Goal: Task Accomplishment & Management: Use online tool/utility

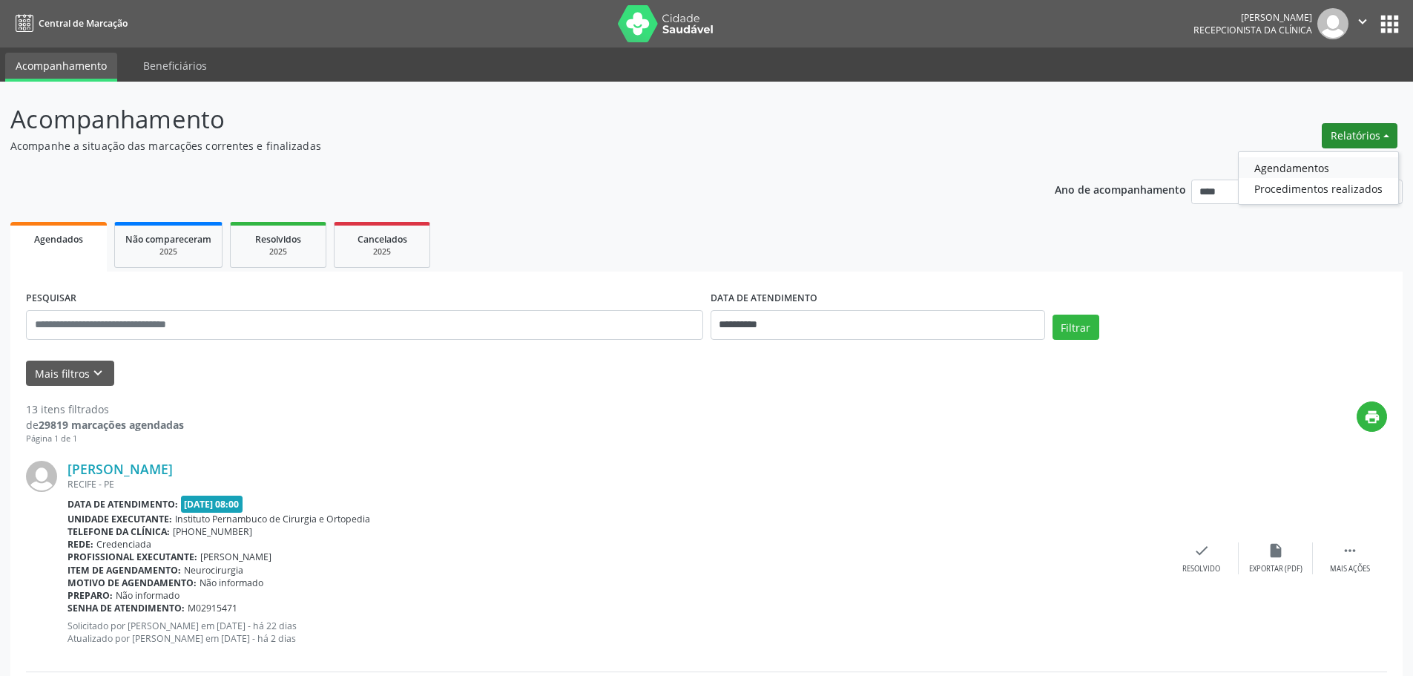
click at [1317, 165] on link "Agendamentos" at bounding box center [1319, 167] width 160 height 21
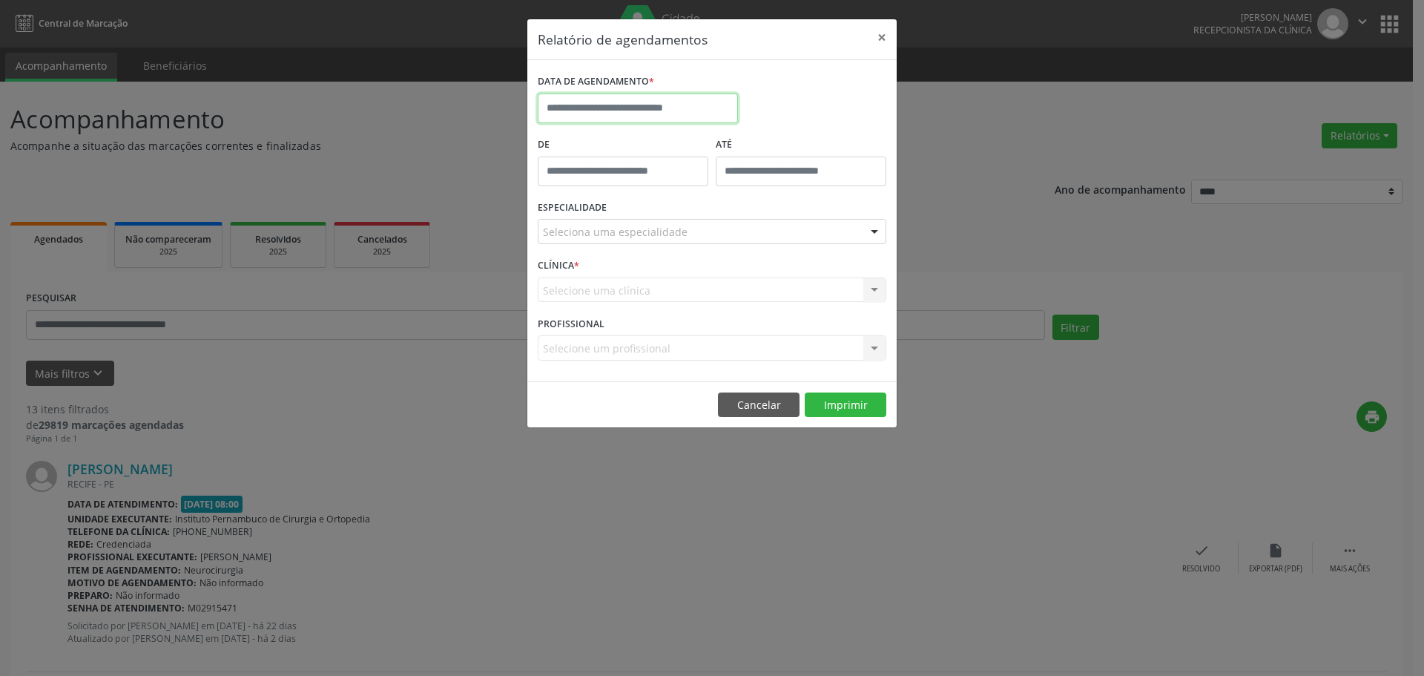
click at [642, 102] on input "text" at bounding box center [638, 108] width 200 height 30
click at [712, 277] on span "26" at bounding box center [717, 274] width 29 height 29
type input "**********"
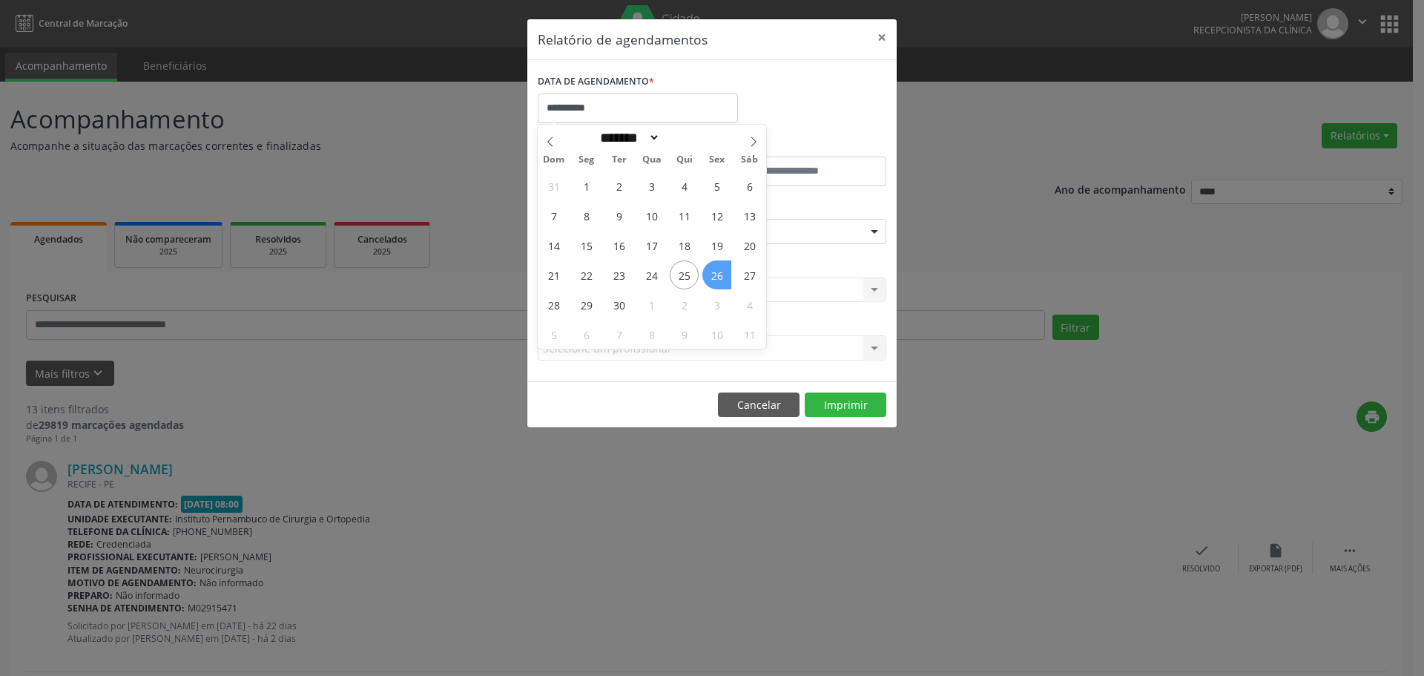
click at [712, 277] on span "26" at bounding box center [717, 274] width 29 height 29
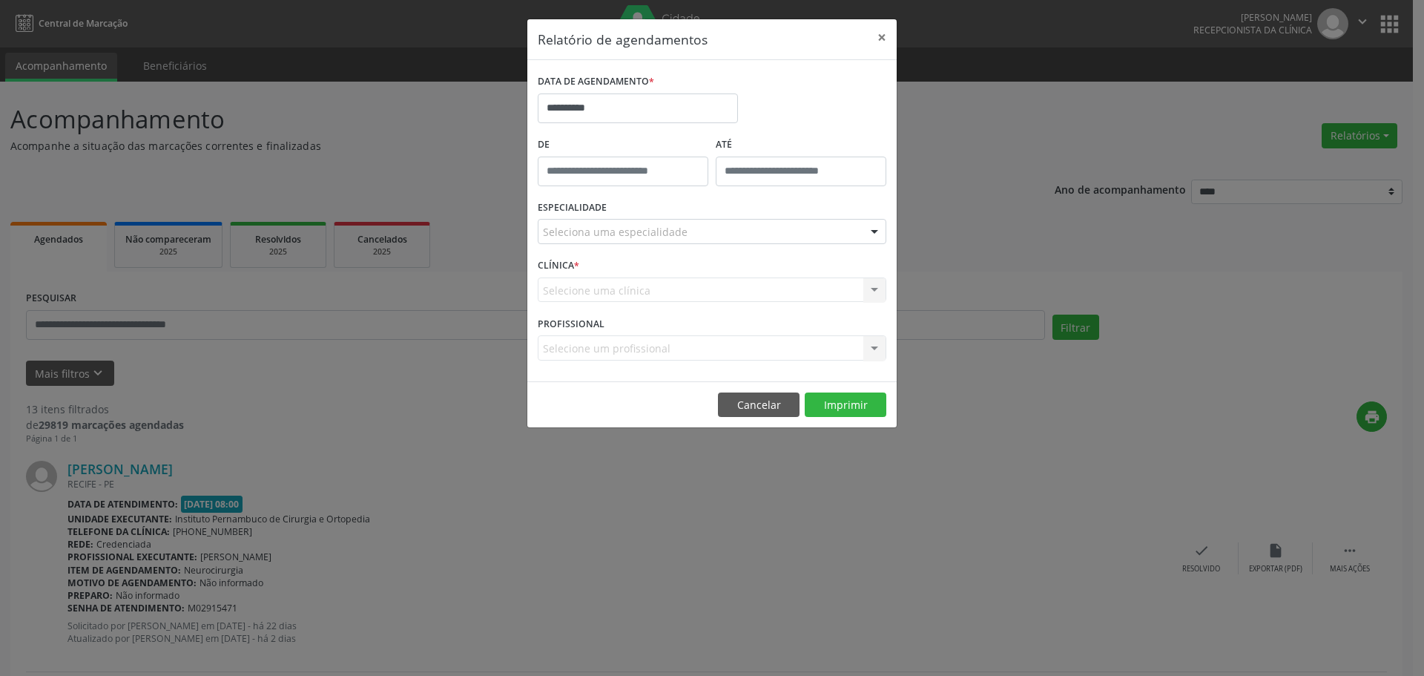
click at [669, 220] on div "Seleciona uma especialidade" at bounding box center [712, 231] width 349 height 25
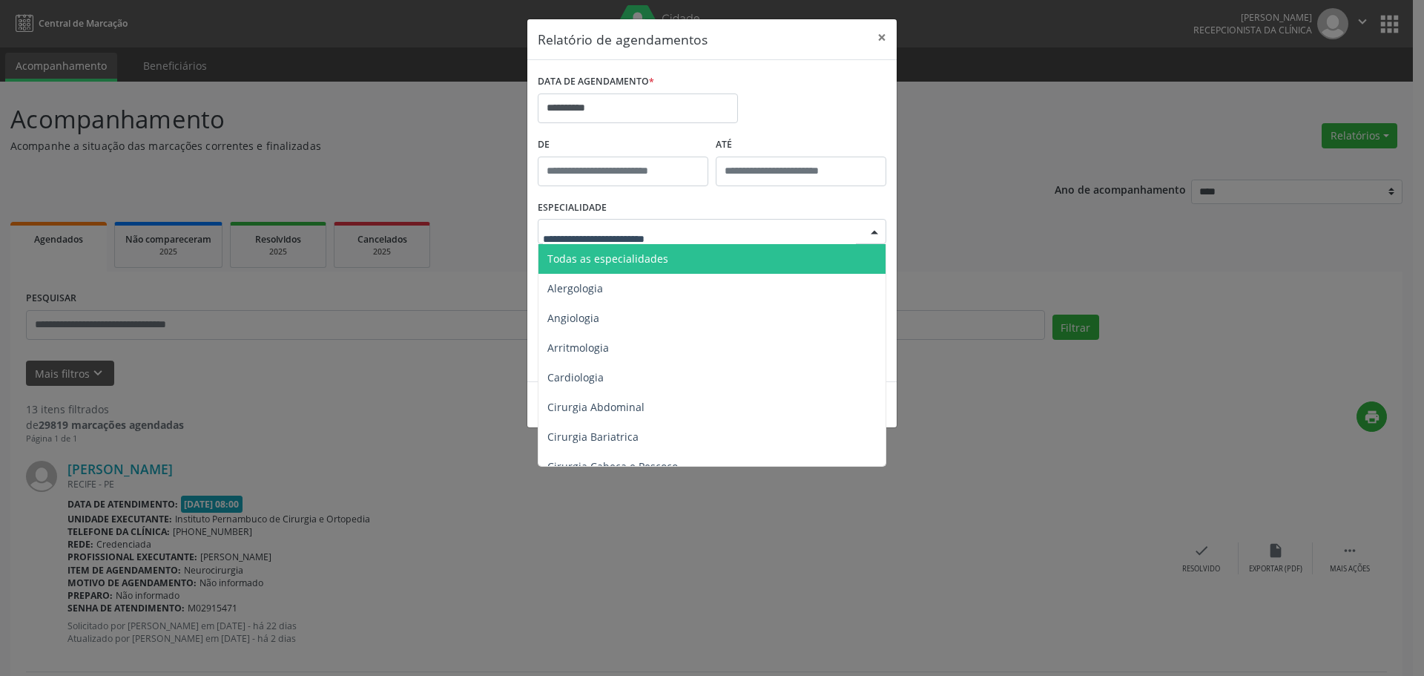
click at [660, 246] on span "Todas as especialidades" at bounding box center [713, 259] width 349 height 30
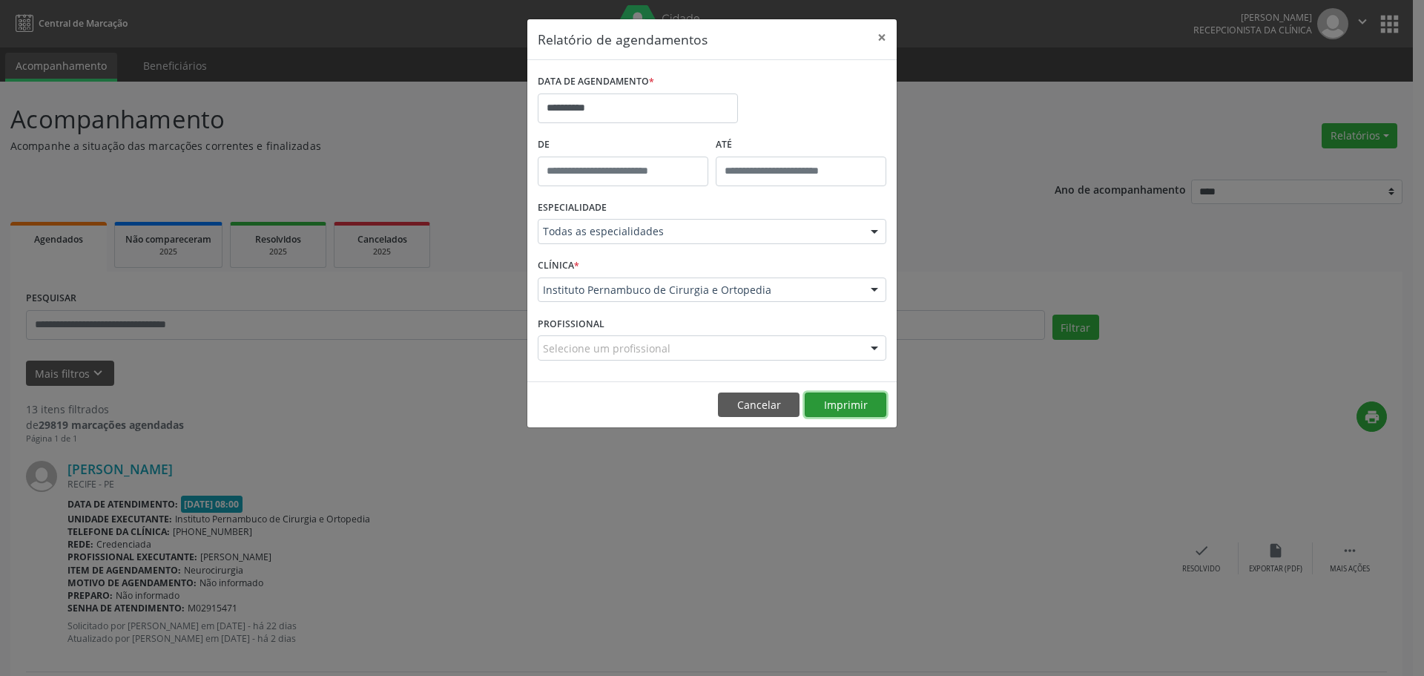
click at [829, 407] on button "Imprimir" at bounding box center [846, 404] width 82 height 25
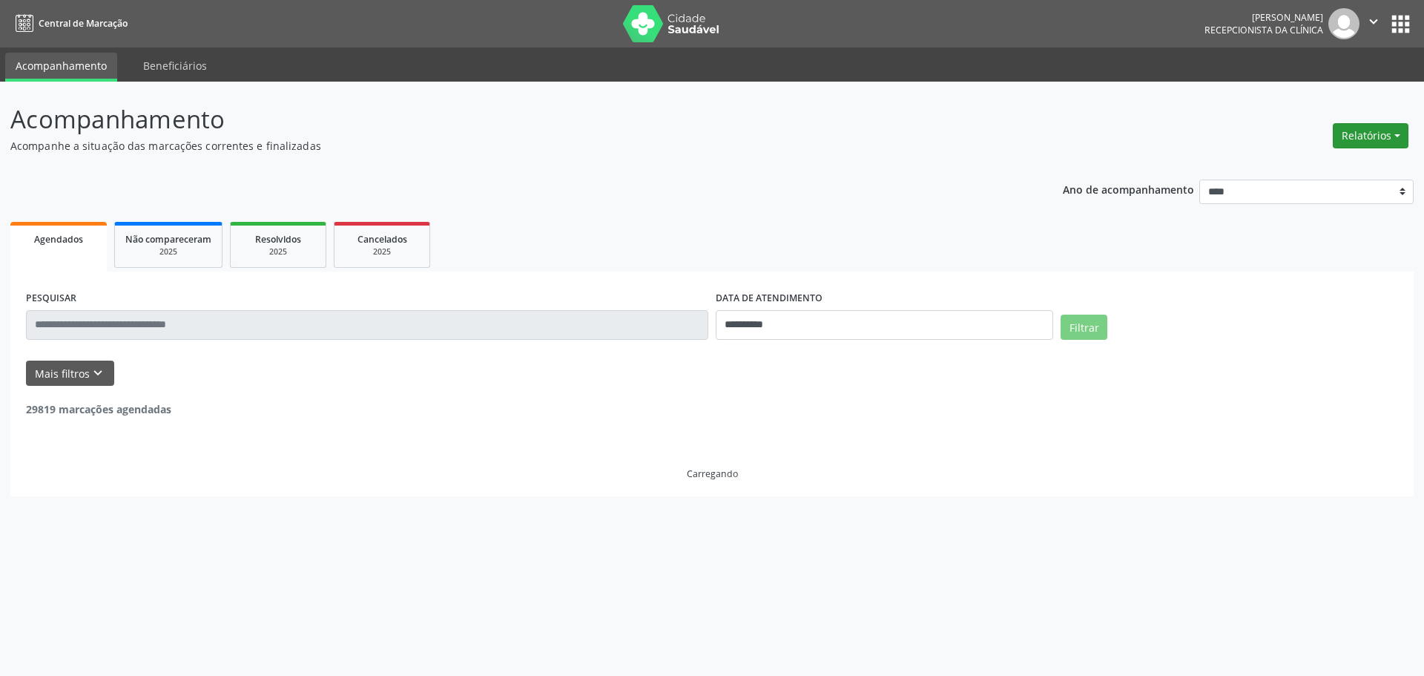
click at [1359, 137] on button "Relatórios" at bounding box center [1371, 135] width 76 height 25
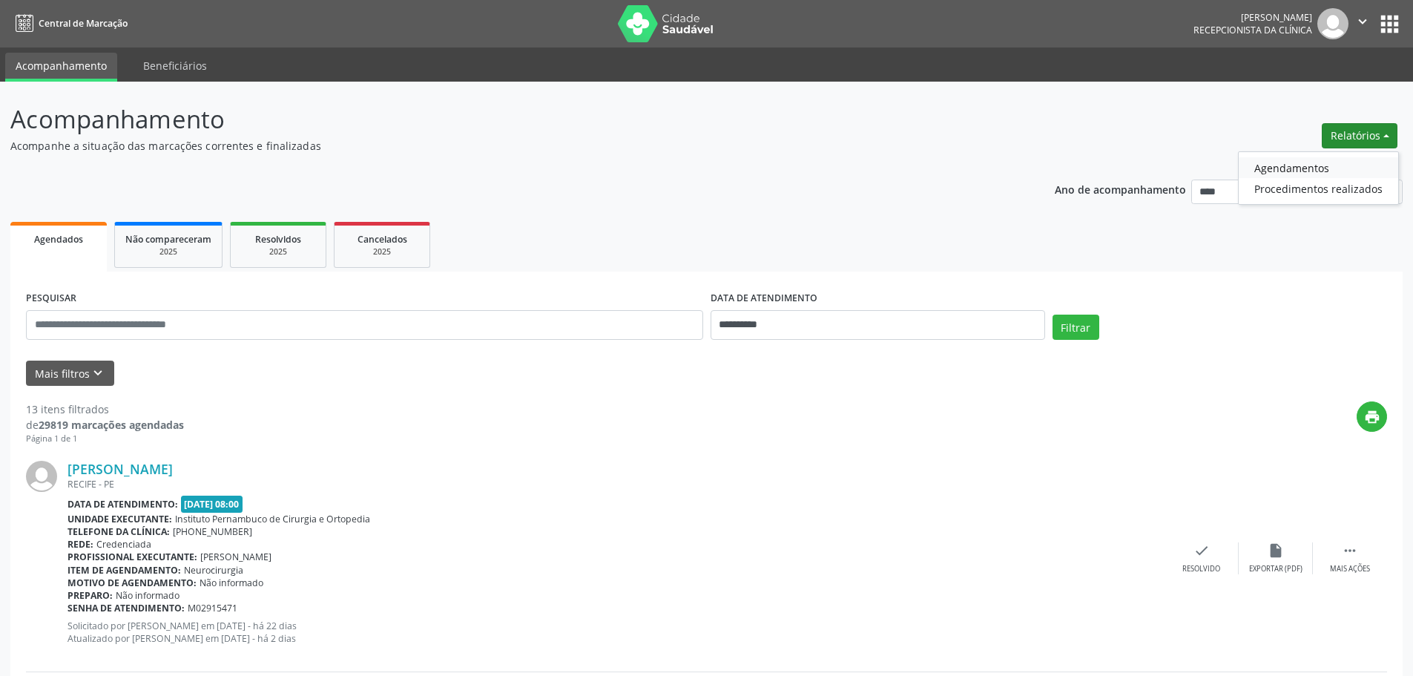
click at [1287, 158] on link "Agendamentos" at bounding box center [1319, 167] width 160 height 21
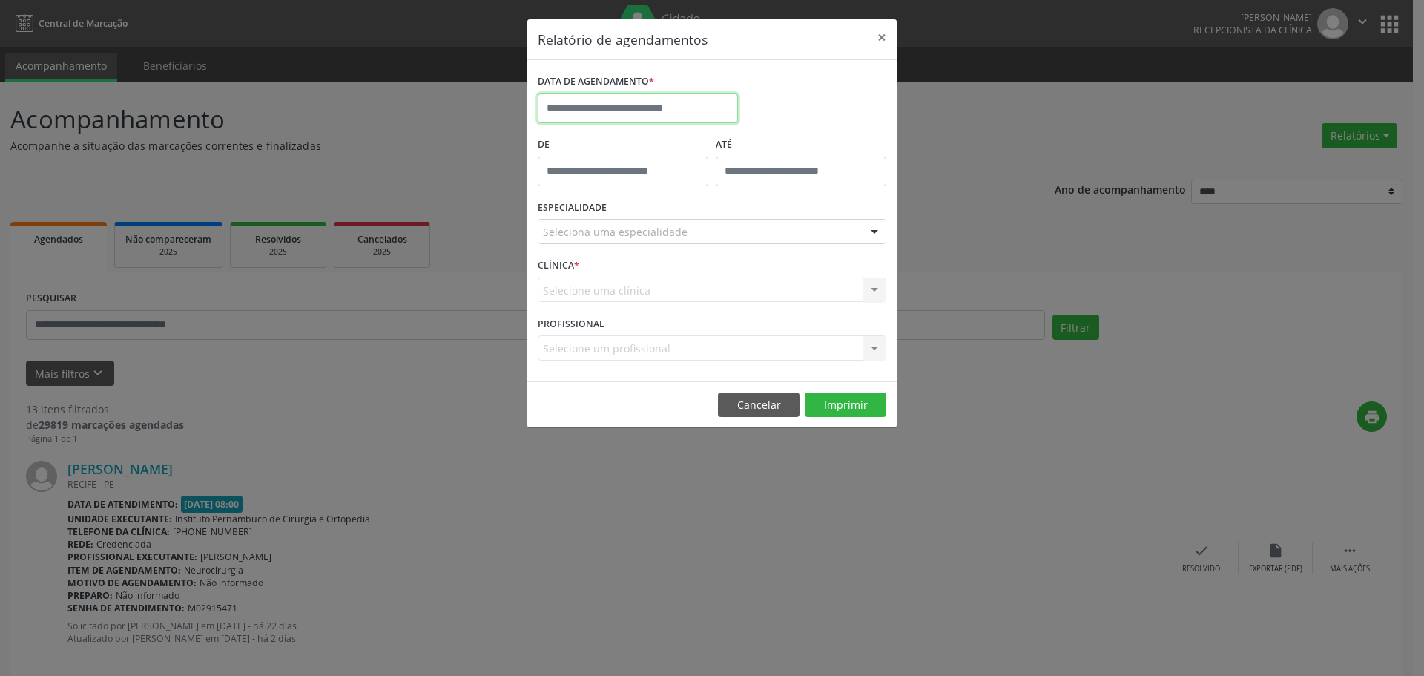
click at [656, 103] on input "text" at bounding box center [638, 108] width 200 height 30
click at [686, 282] on span "25" at bounding box center [684, 274] width 29 height 29
type input "**********"
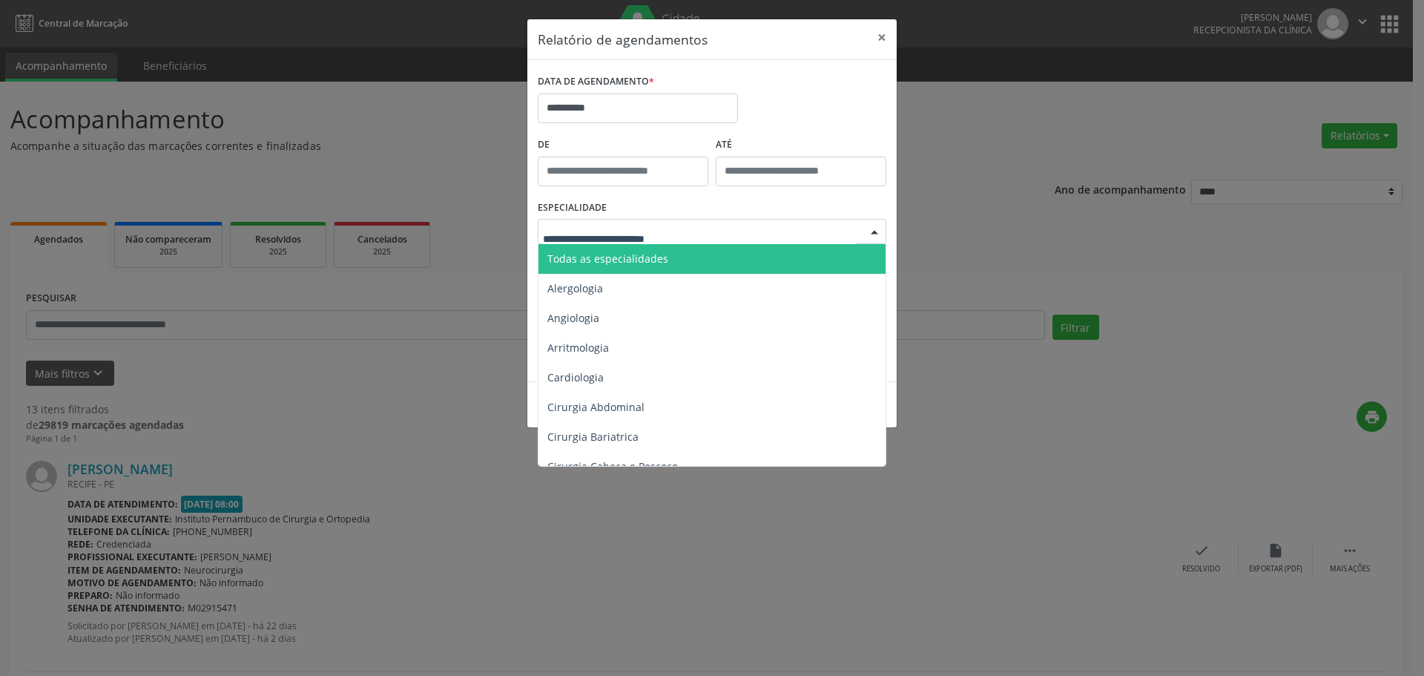
click at [648, 248] on span "Todas as especialidades" at bounding box center [713, 259] width 349 height 30
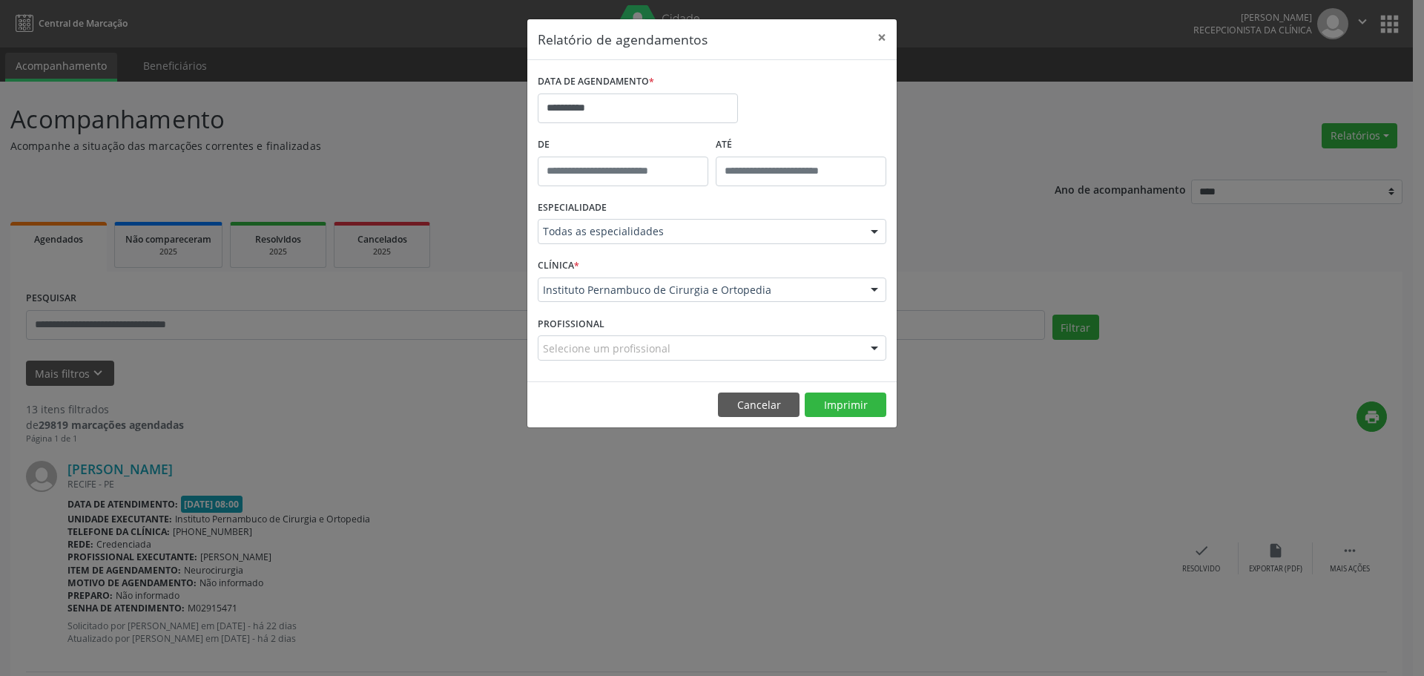
click at [846, 389] on footer "Cancelar Imprimir" at bounding box center [711, 404] width 369 height 47
click at [844, 400] on button "Imprimir" at bounding box center [846, 404] width 82 height 25
